Goal: Transaction & Acquisition: Purchase product/service

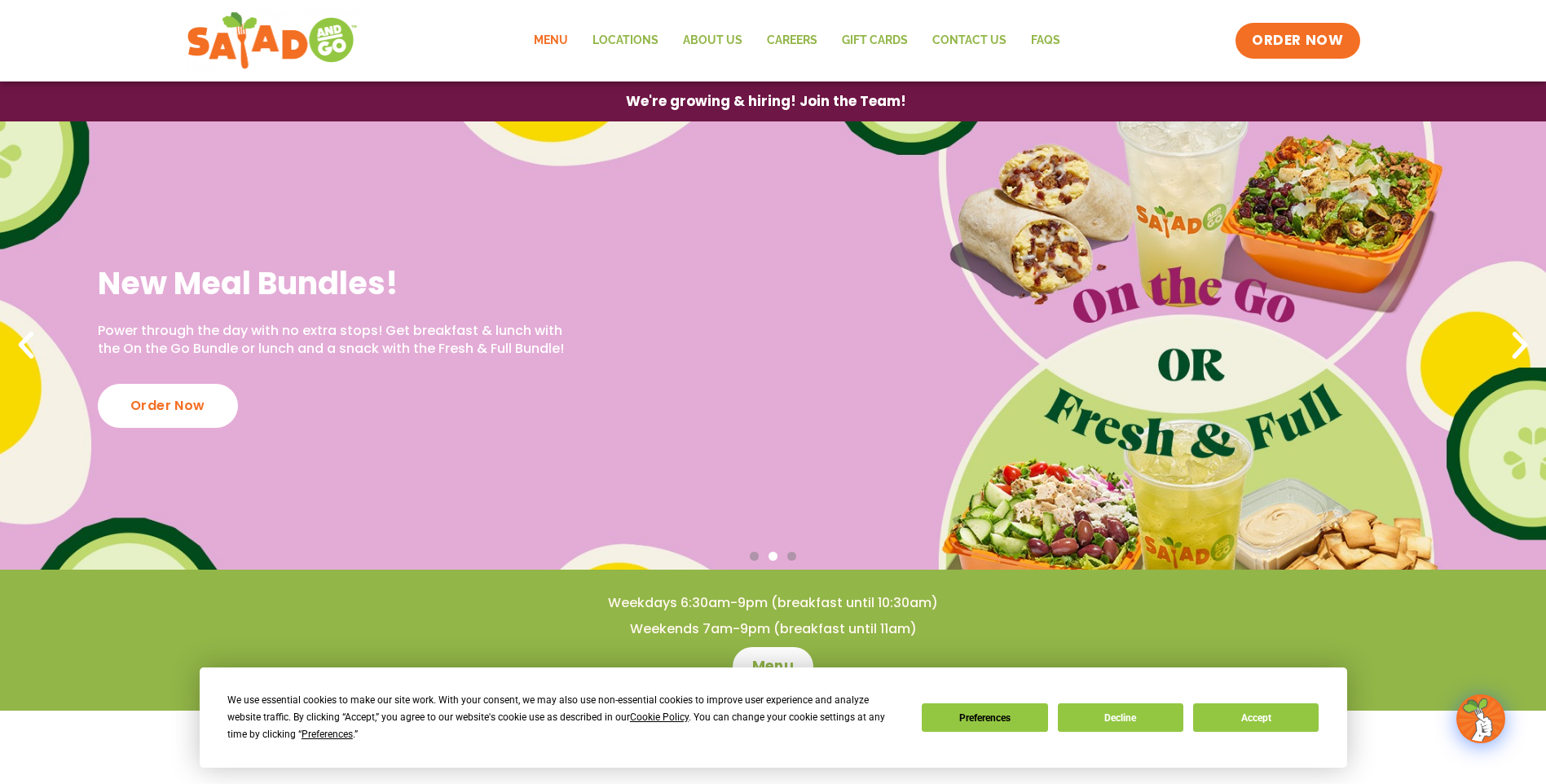
click at [556, 41] on link "Menu" at bounding box center [551, 41] width 58 height 38
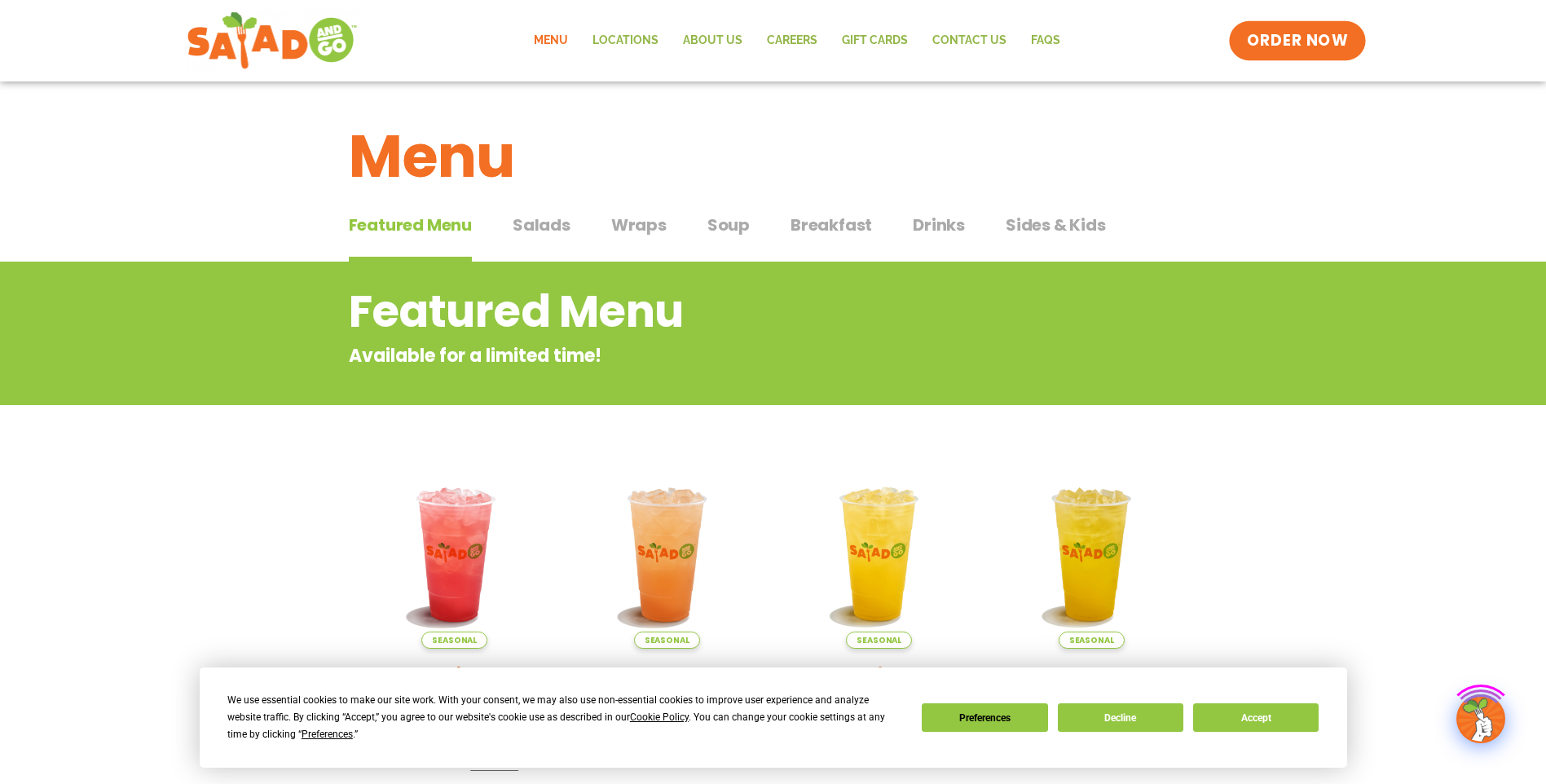
click at [1337, 37] on span "ORDER NOW" at bounding box center [1296, 41] width 101 height 21
